Goal: Information Seeking & Learning: Learn about a topic

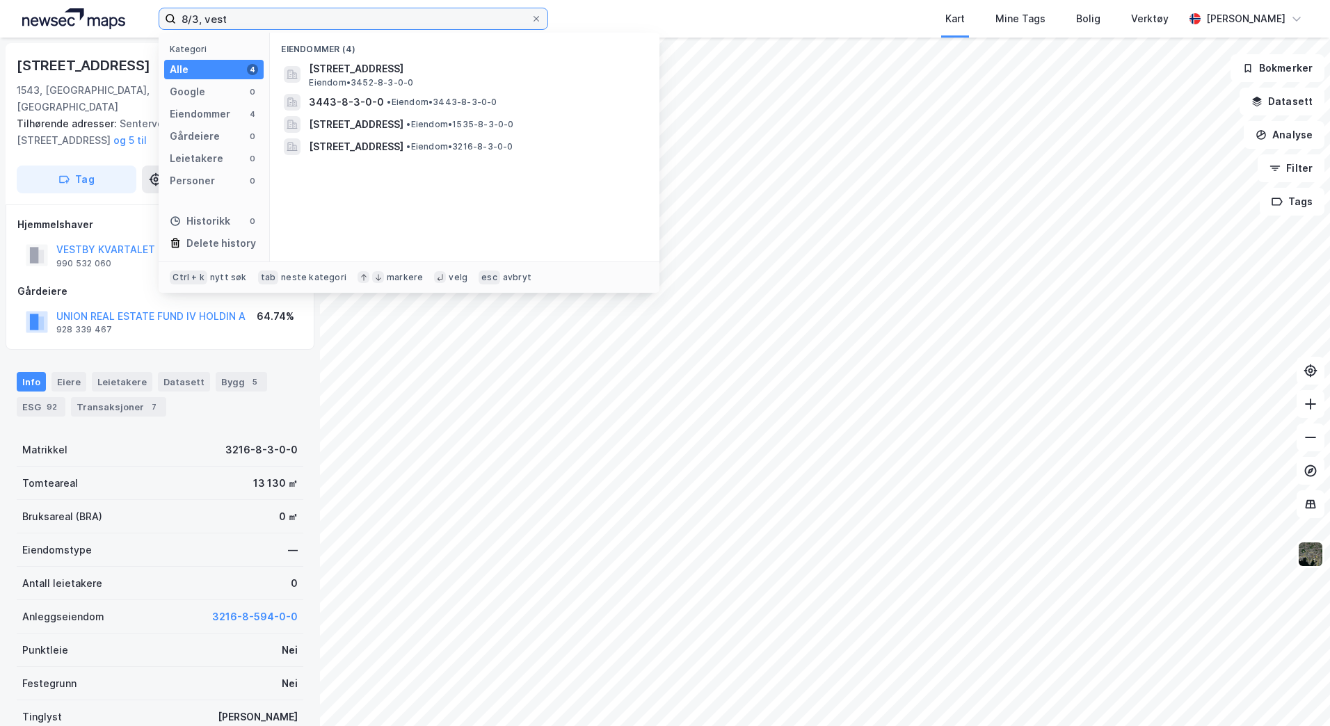
drag, startPoint x: 248, startPoint y: 21, endPoint x: 118, endPoint y: 19, distance: 130.8
click at [118, 19] on div "8/3, vest Kategori Alle 4 Google 0 Eiendommer 4 Gårdeiere 0 Leietakere 0 Person…" at bounding box center [665, 19] width 1330 height 38
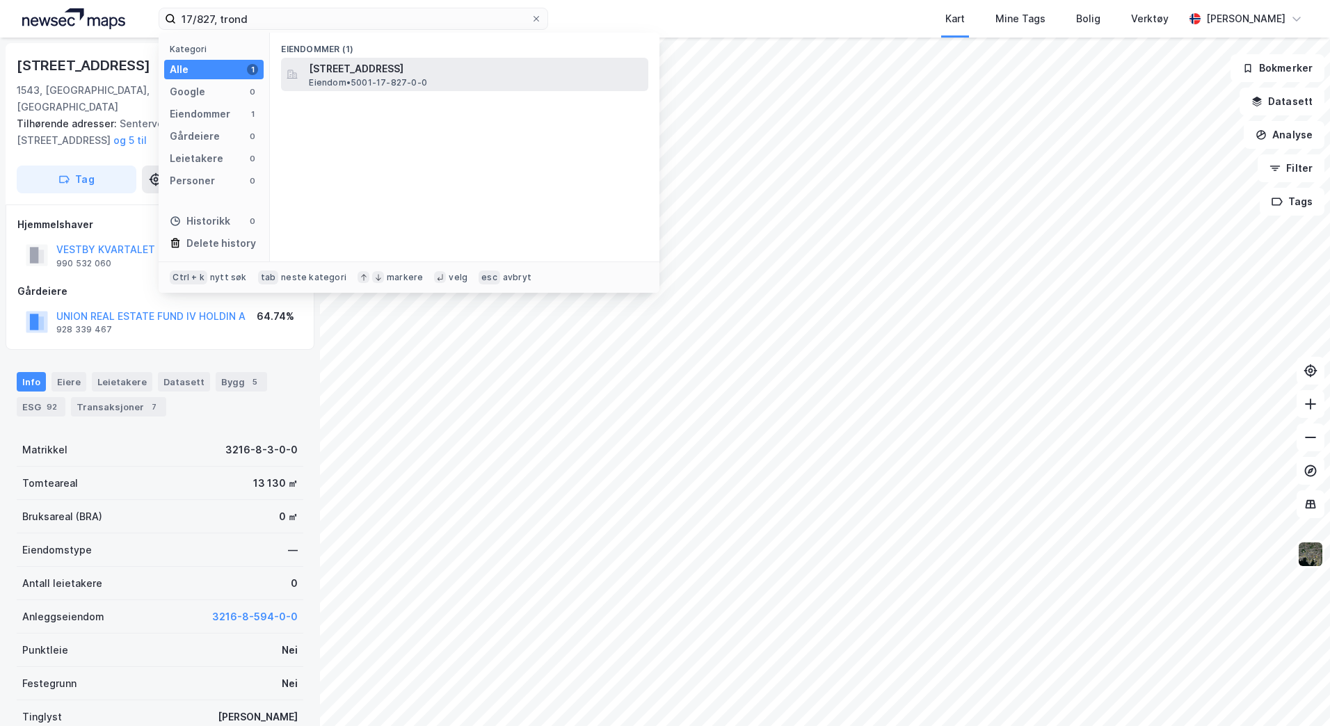
click at [352, 80] on span "Eiendom • 5001-17-827-0-0" at bounding box center [368, 82] width 118 height 11
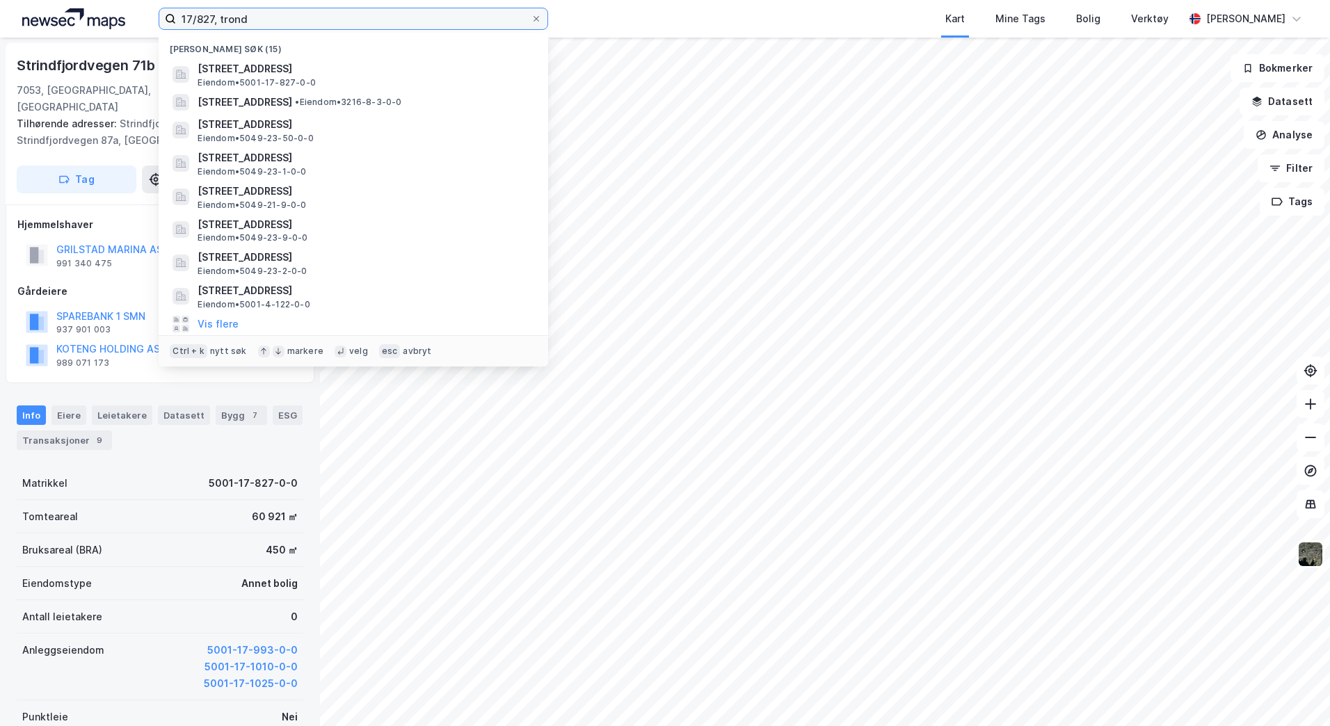
drag, startPoint x: 248, startPoint y: 19, endPoint x: 124, endPoint y: 17, distance: 124.5
click at [124, 17] on div "17/827, trond Nylige søk (15) [STREET_ADDRESS] • 5001-17-827-0-0 [STREET_ADDRES…" at bounding box center [665, 19] width 1330 height 38
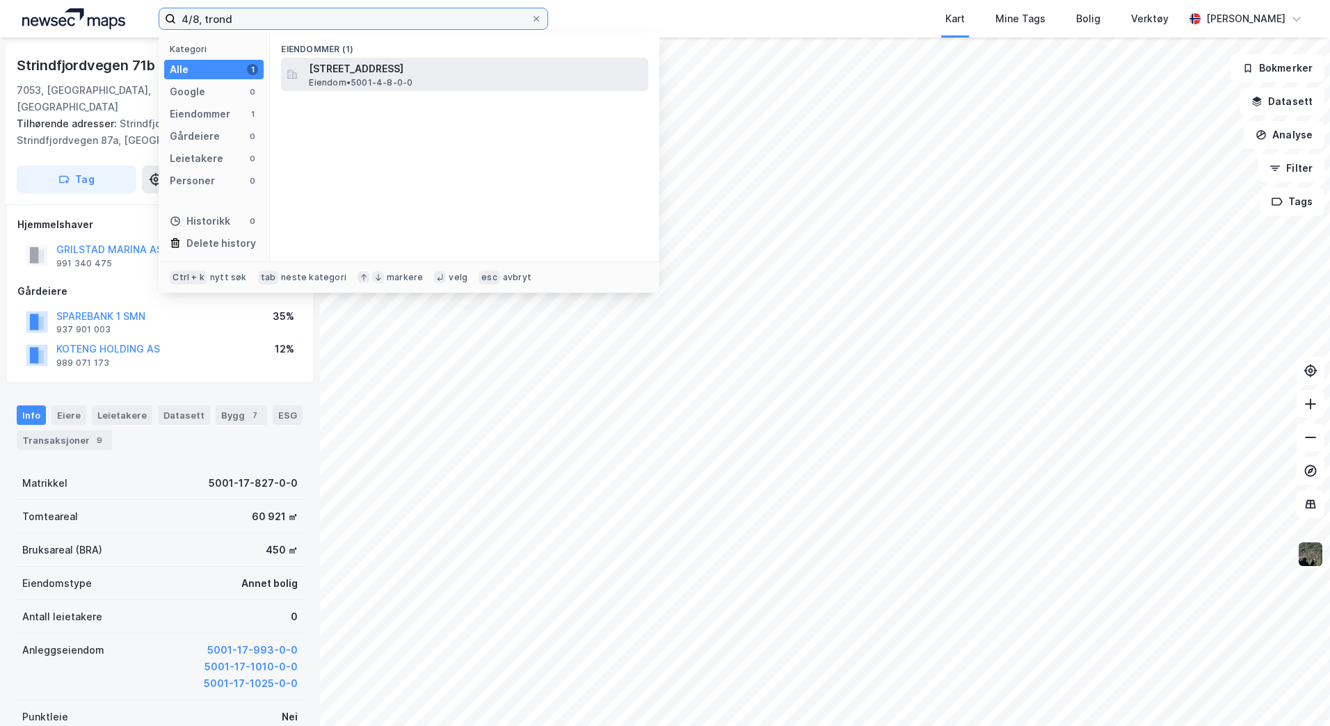
type input "4/8, trond"
click at [413, 80] on div "[STREET_ADDRESS] Eiendom • 5001-4-8-0-0" at bounding box center [477, 75] width 337 height 28
